Goal: Find contact information: Find contact information

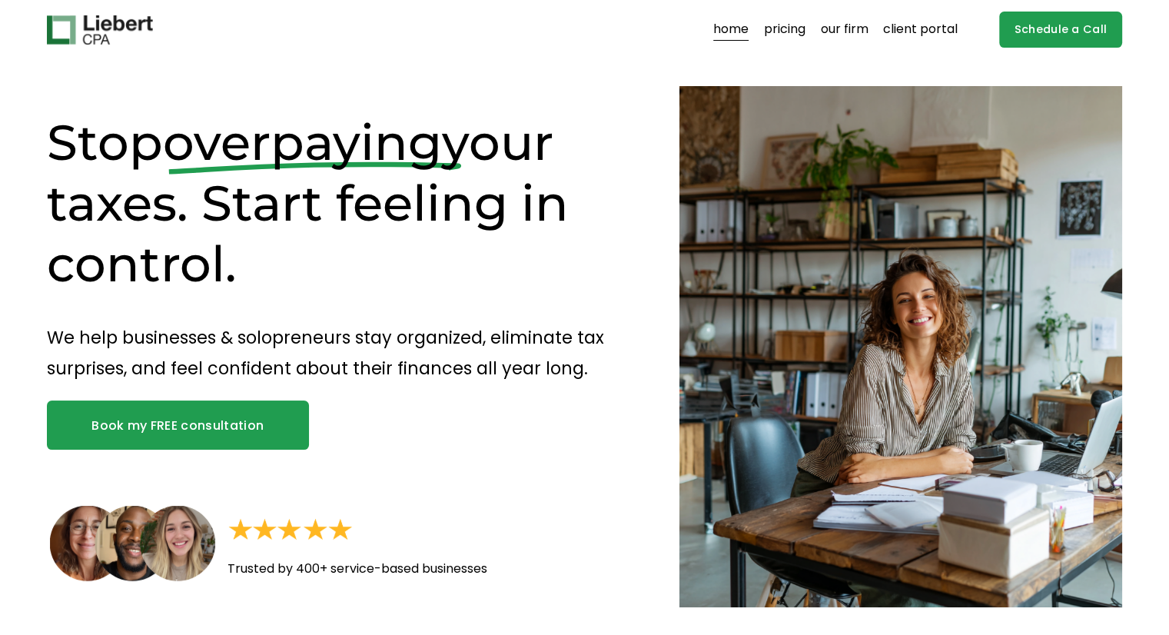
click at [839, 32] on link "our firm" at bounding box center [845, 30] width 48 height 25
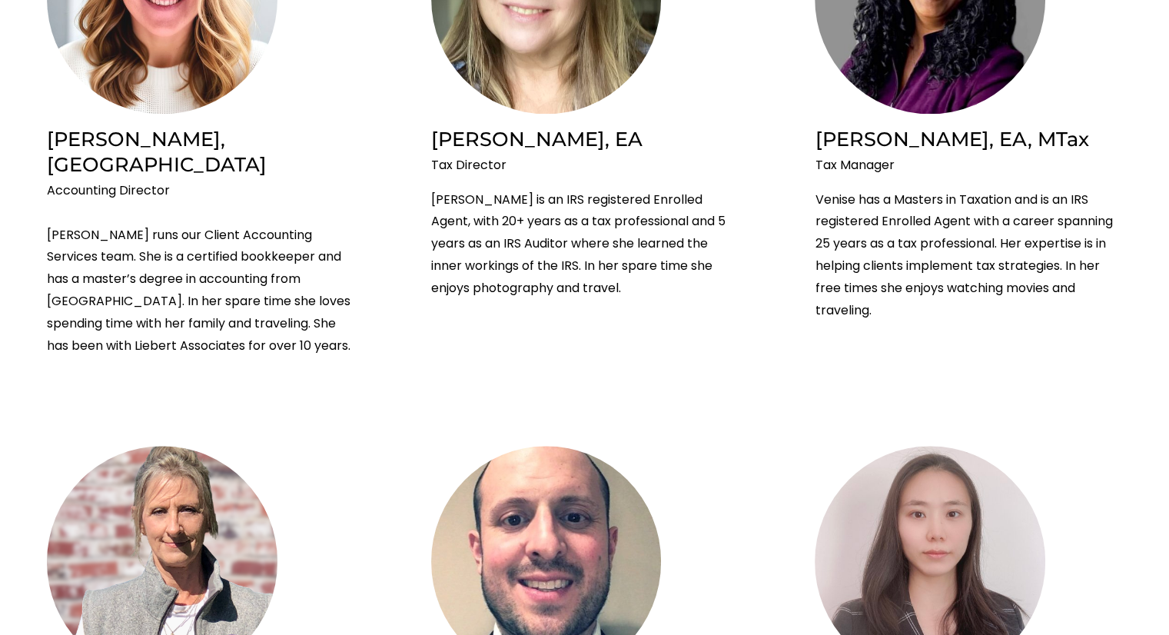
scroll to position [1460, 0]
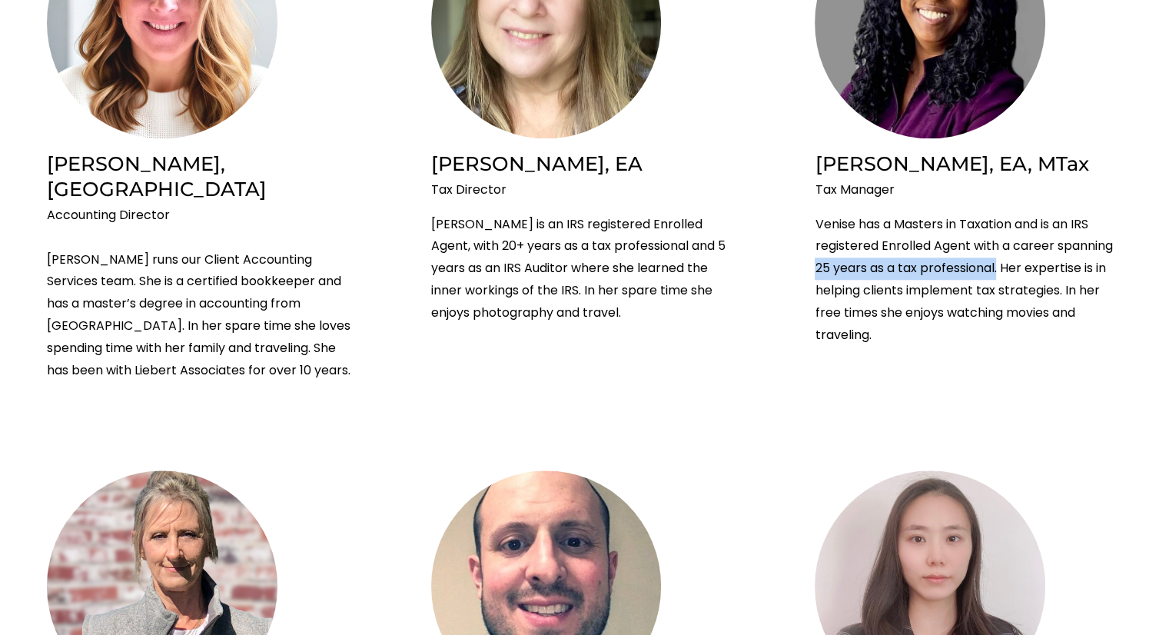
drag, startPoint x: 810, startPoint y: 265, endPoint x: 999, endPoint y: 271, distance: 189.1
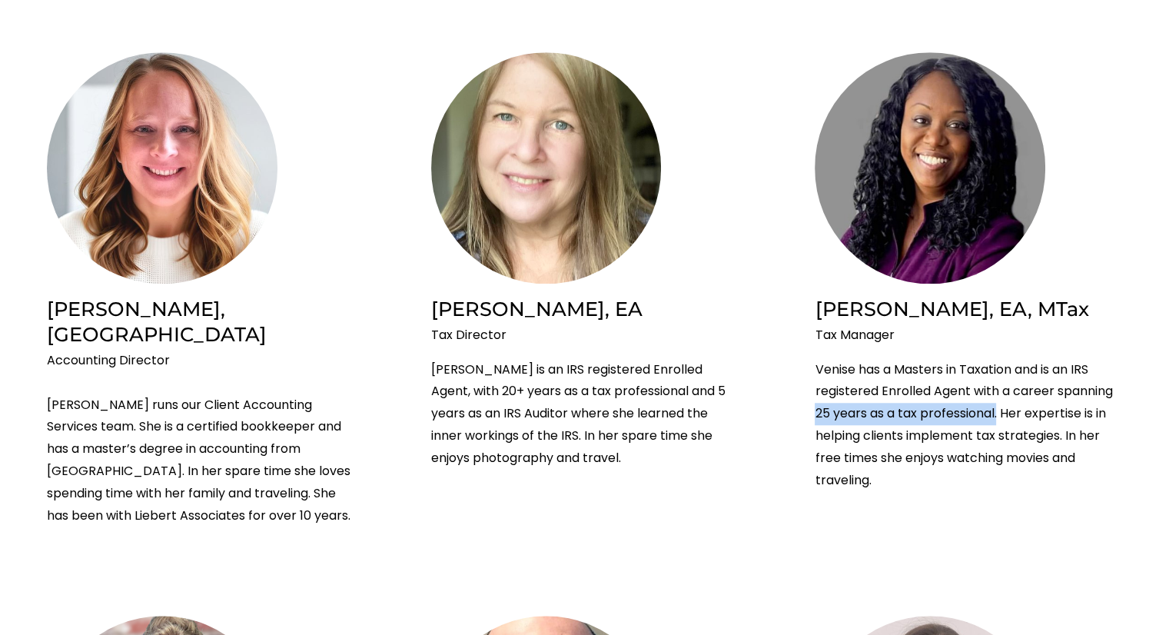
scroll to position [1306, 0]
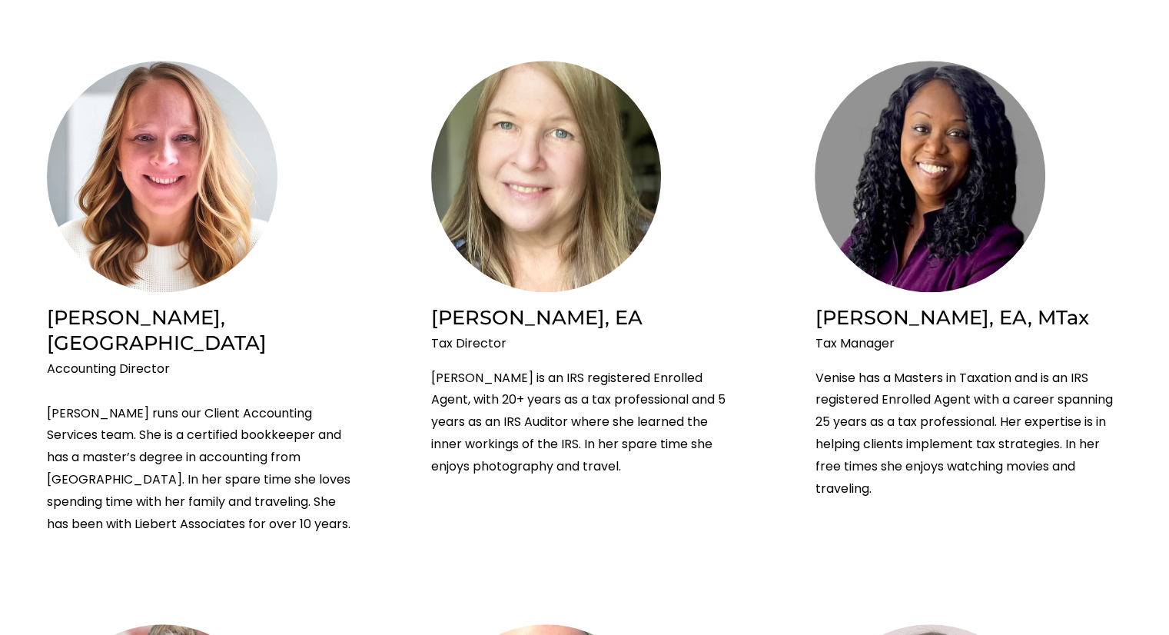
click at [922, 377] on p "Venise has a Masters in Taxation and is an IRS registered Enrolled Agent with a…" at bounding box center [967, 433] width 307 height 133
drag, startPoint x: 464, startPoint y: 469, endPoint x: 366, endPoint y: 354, distance: 150.9
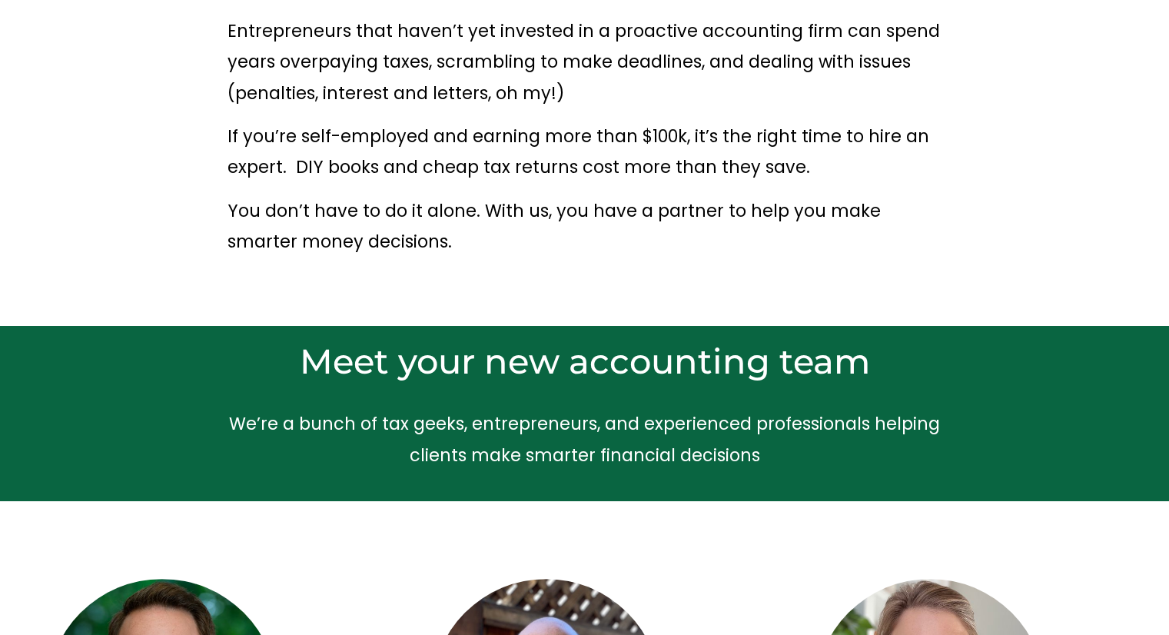
scroll to position [231, 0]
